Goal: Task Accomplishment & Management: Use online tool/utility

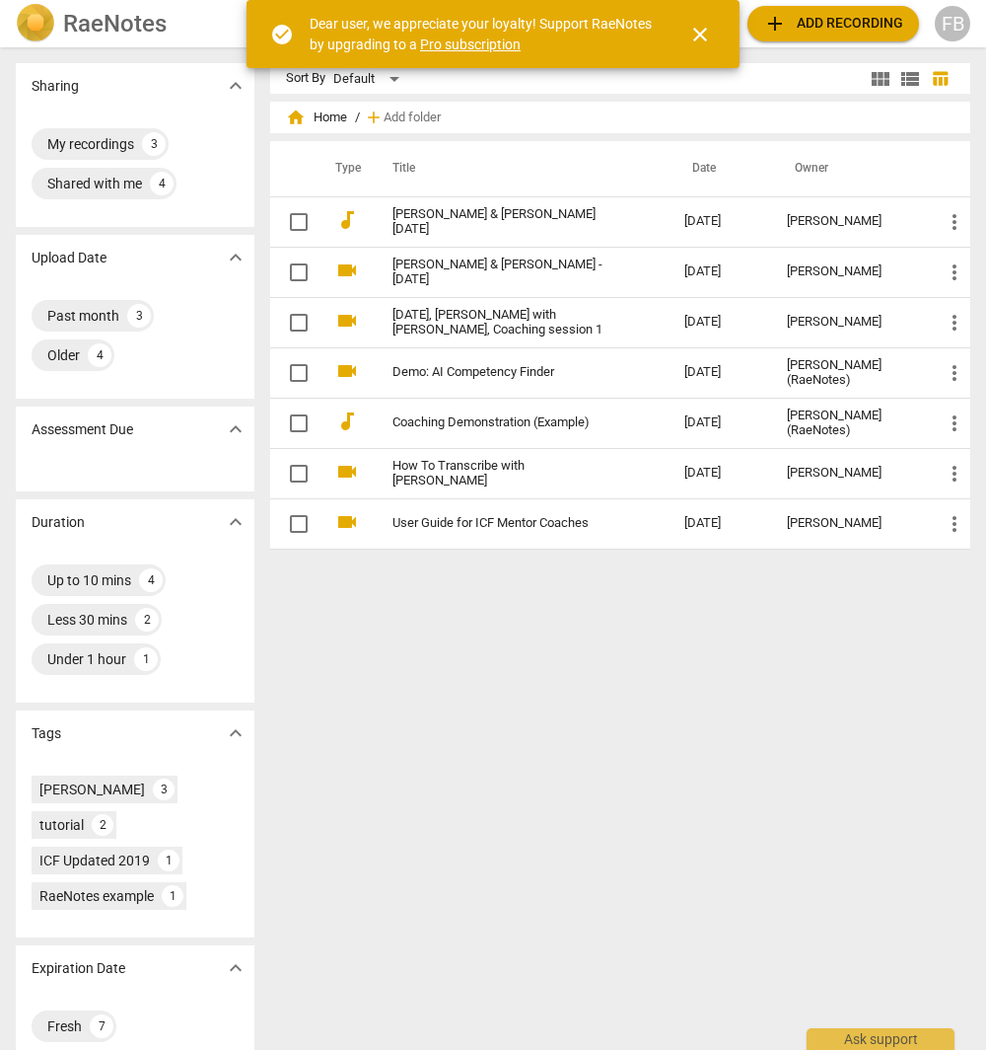
click at [697, 34] on span "close" at bounding box center [701, 35] width 24 height 24
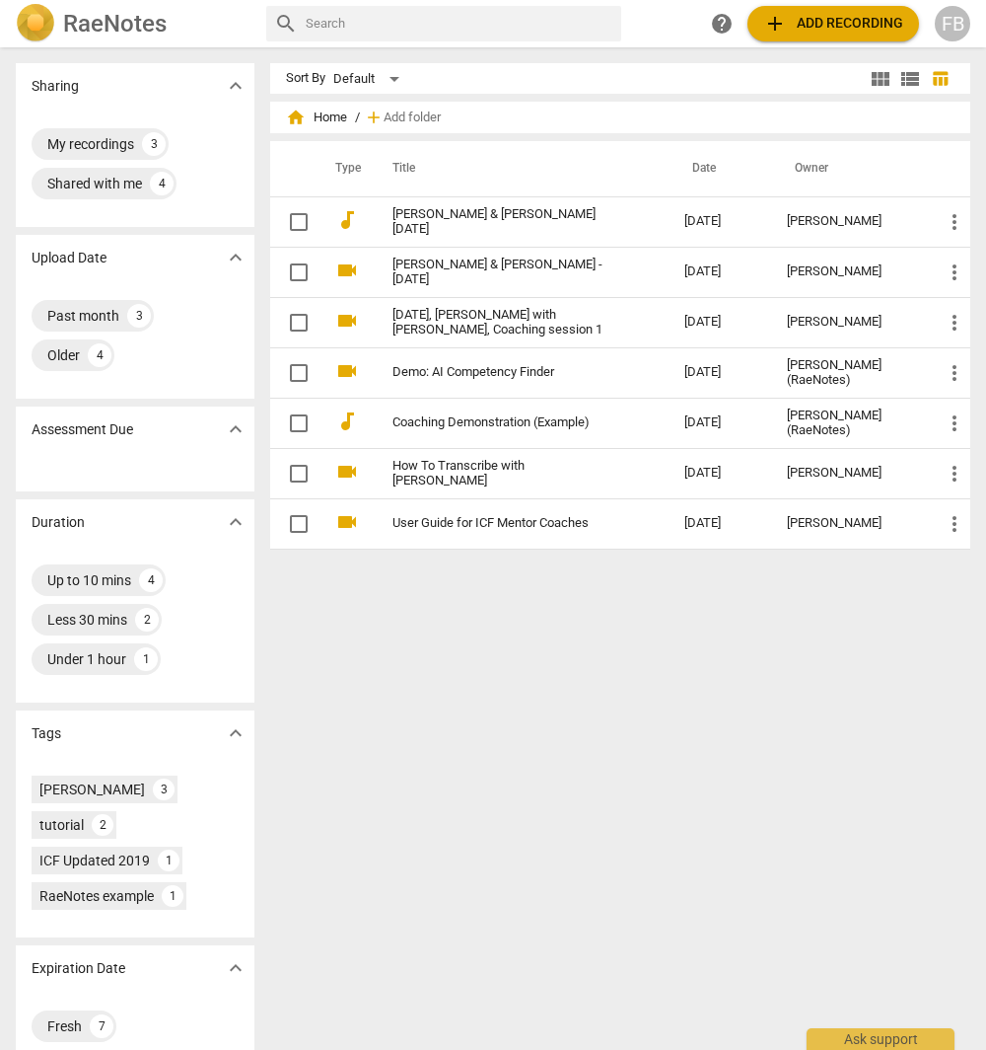
click at [801, 17] on span "add Add recording" at bounding box center [833, 24] width 140 height 24
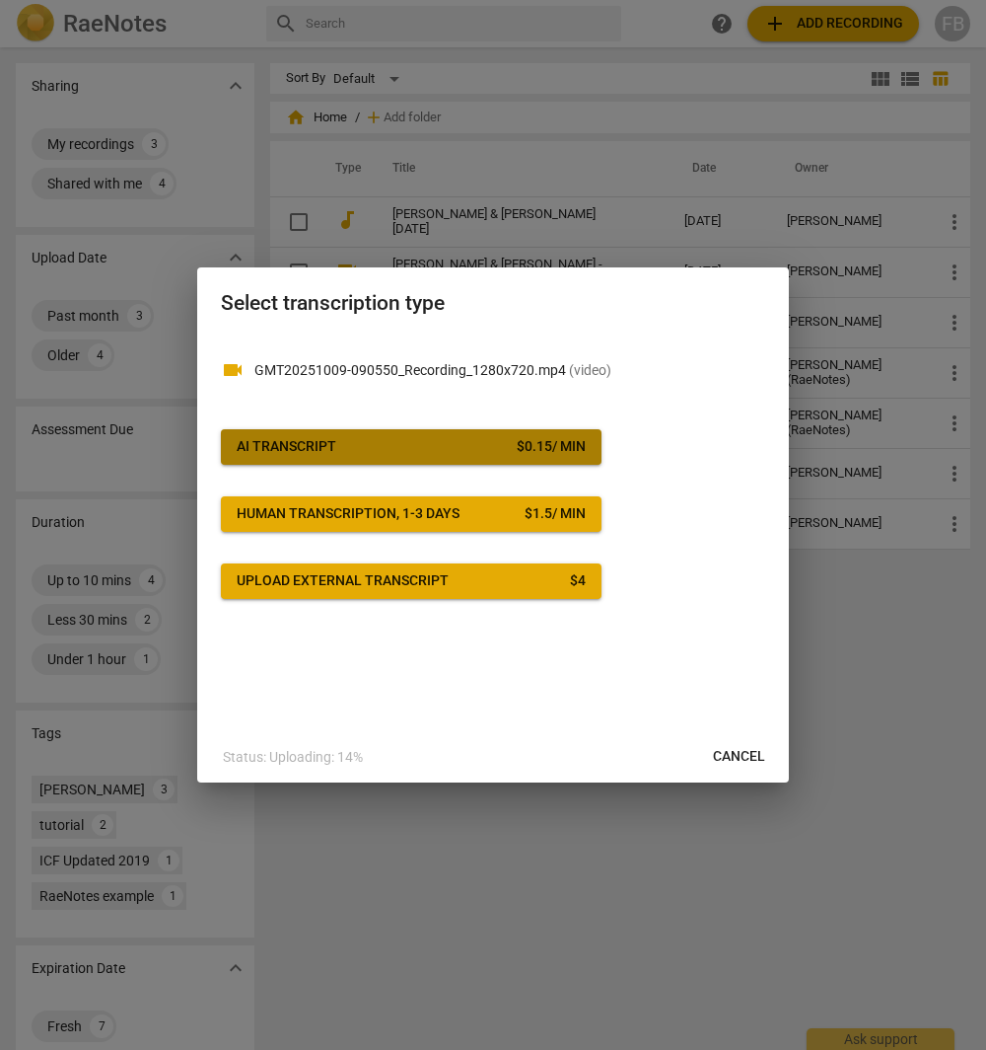
click at [348, 430] on button "AI Transcript $ 0.15 / min" at bounding box center [411, 447] width 381 height 36
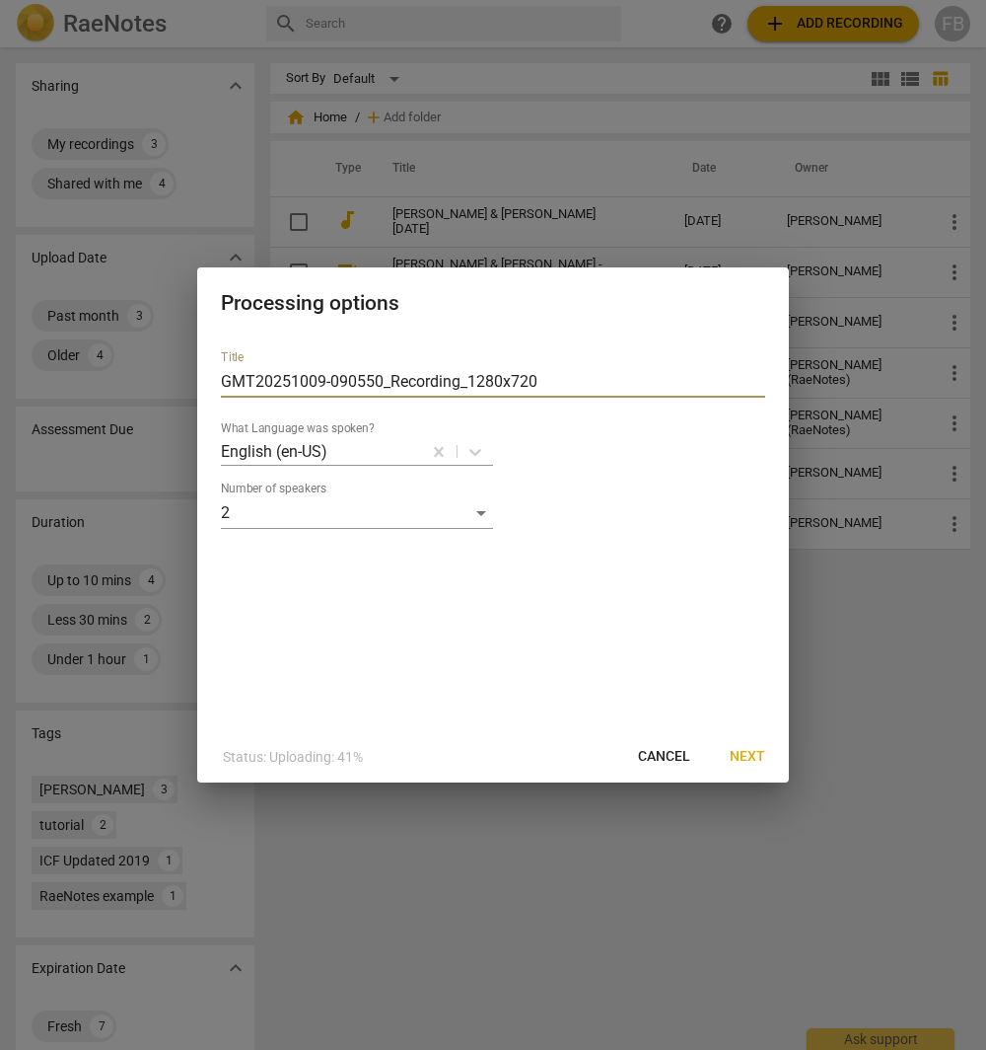
drag, startPoint x: 556, startPoint y: 382, endPoint x: -398, endPoint y: 191, distance: 972.7
click at [0, 0] on html "RaeNotes search help add Add recording FB Sharing expand_more My recordings 3 S…" at bounding box center [493, 0] width 986 height 0
type input "[PERSON_NAME] & [PERSON_NAME] 3 - [DATE]"
click at [751, 480] on span "Next" at bounding box center [748, 757] width 36 height 20
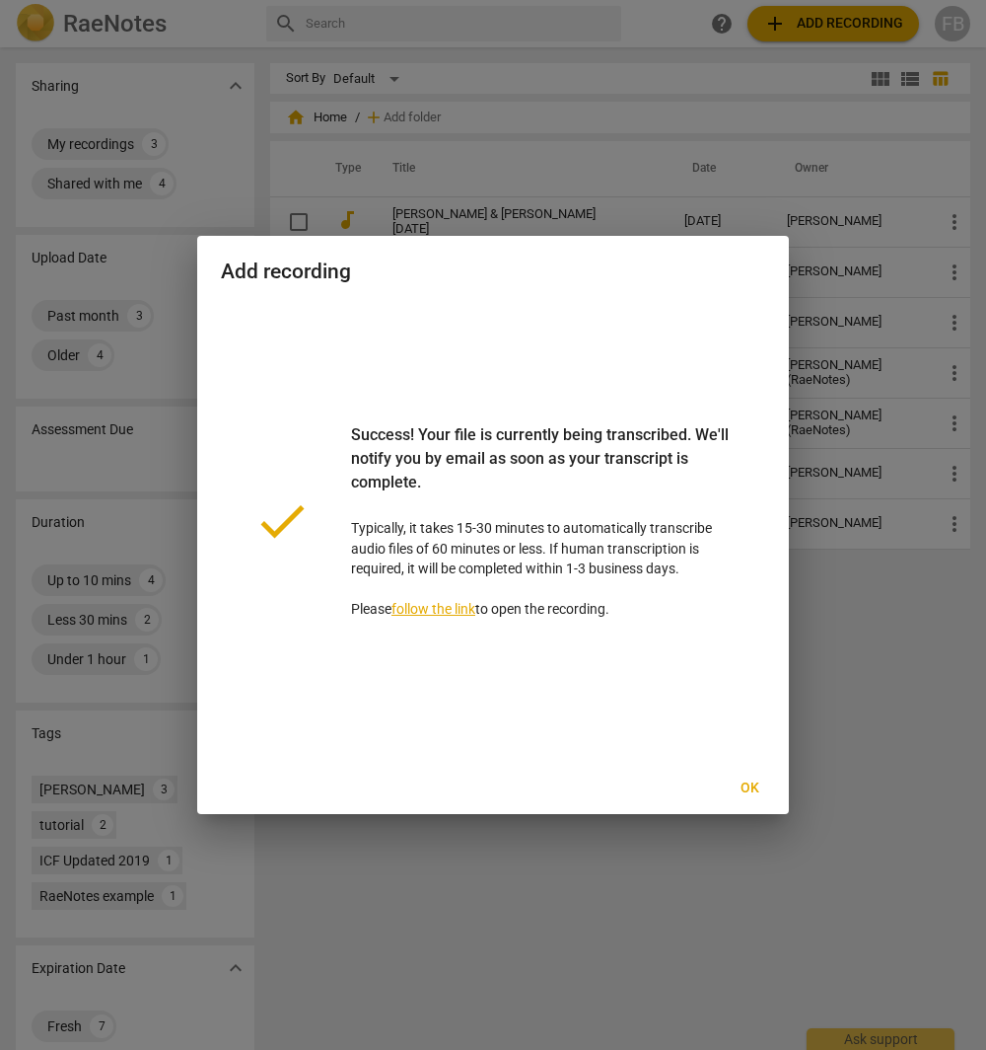
click at [438, 480] on link "follow the link" at bounding box center [434, 609] width 84 height 16
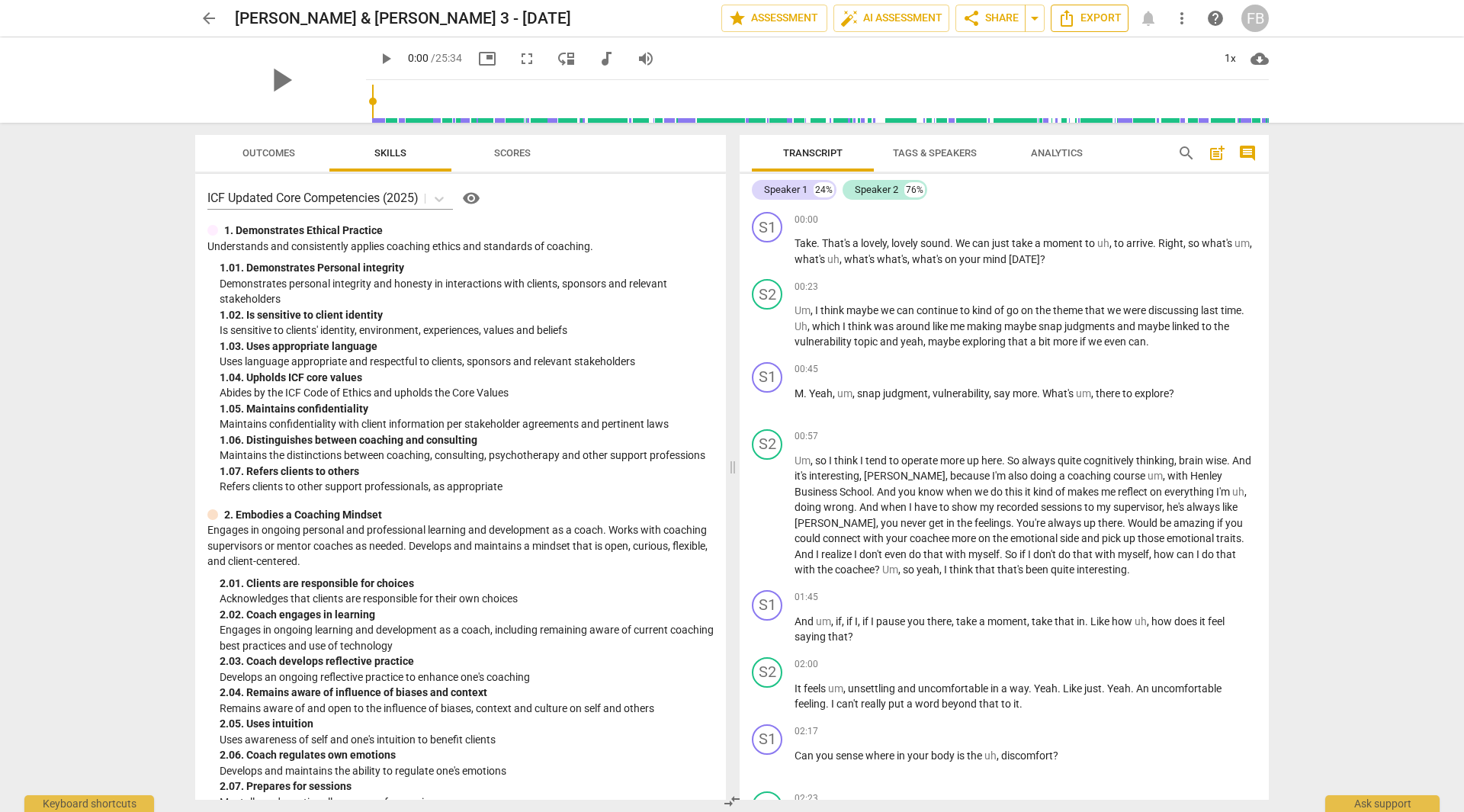
click at [761, 19] on icon "Export" at bounding box center [1067, 19] width 19 height 19
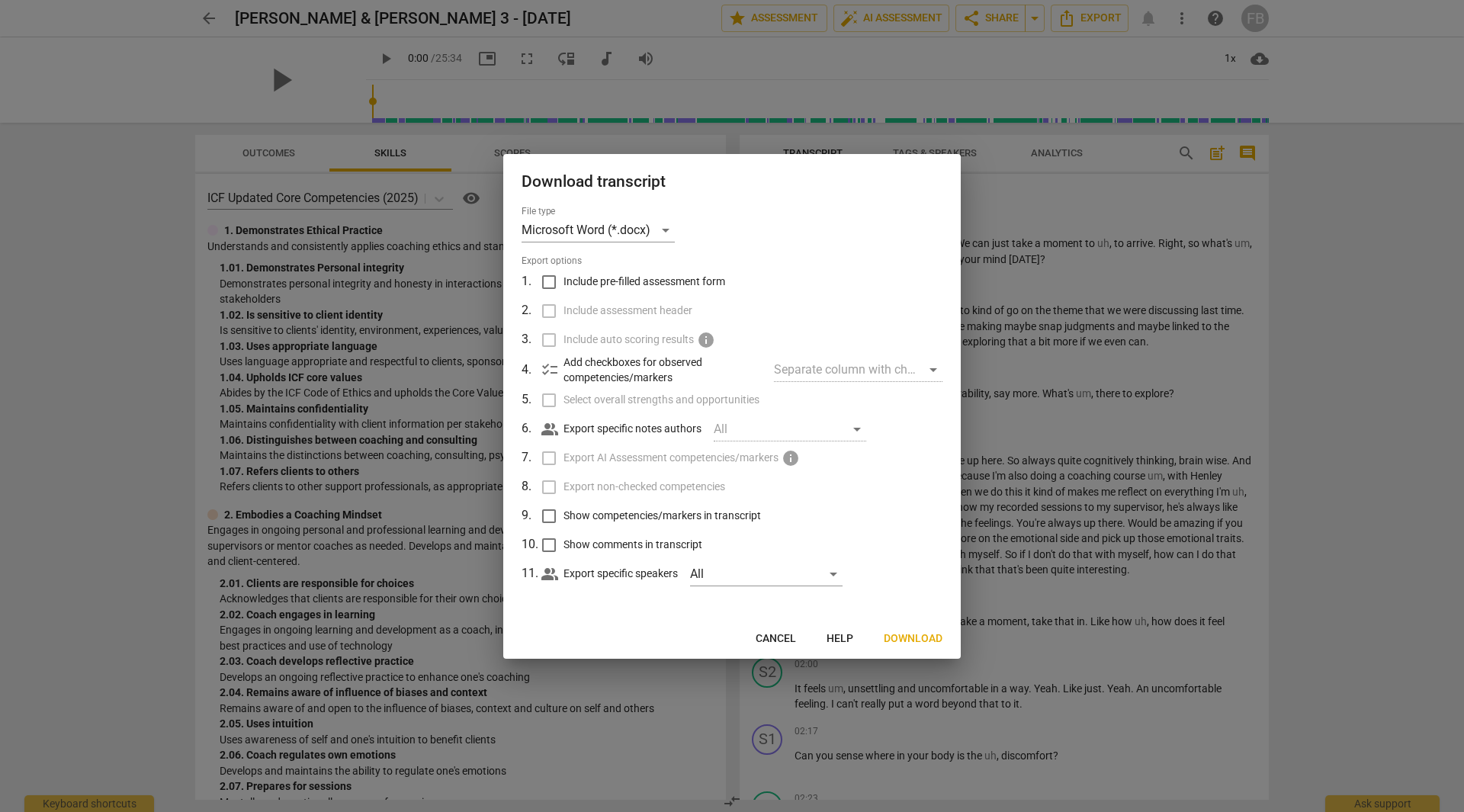
click at [761, 371] on span "Download" at bounding box center [913, 639] width 59 height 15
